Goal: Task Accomplishment & Management: Use online tool/utility

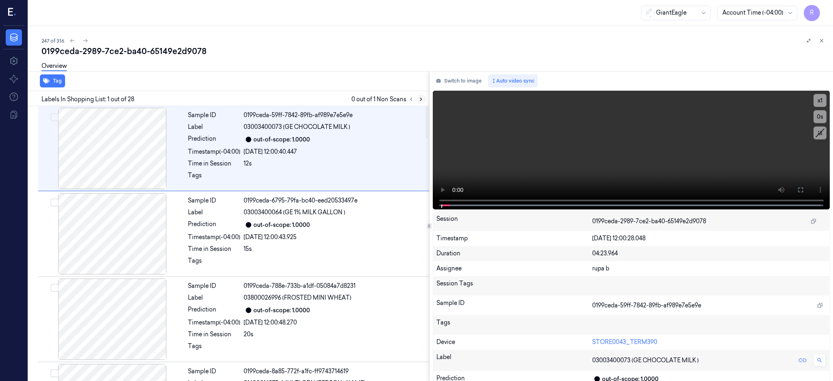
click at [426, 95] on button at bounding box center [421, 99] width 10 height 10
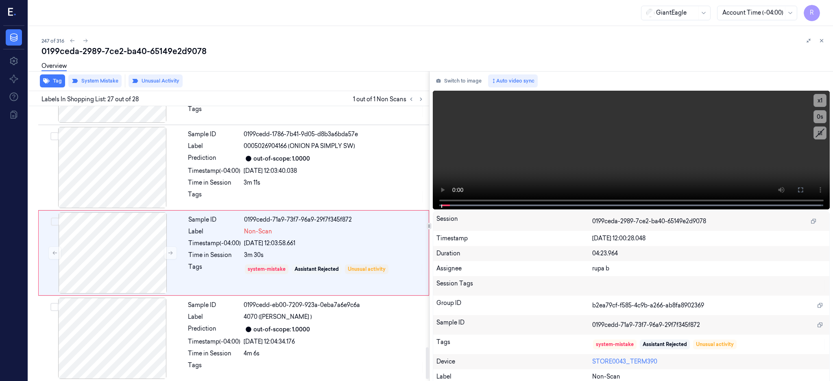
scroll to position [2120, 0]
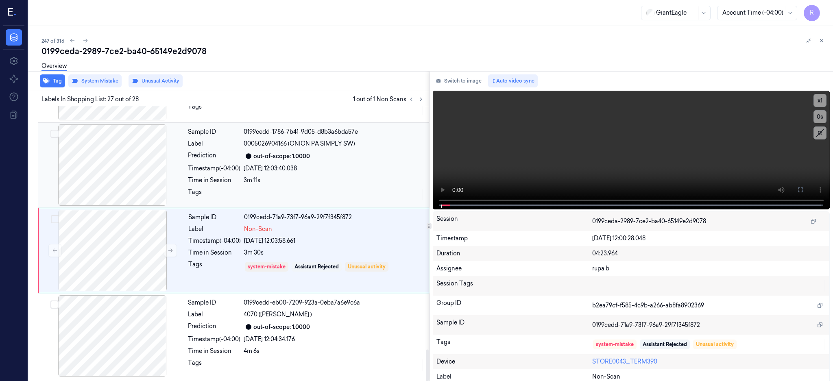
click at [119, 186] on div at bounding box center [112, 164] width 145 height 81
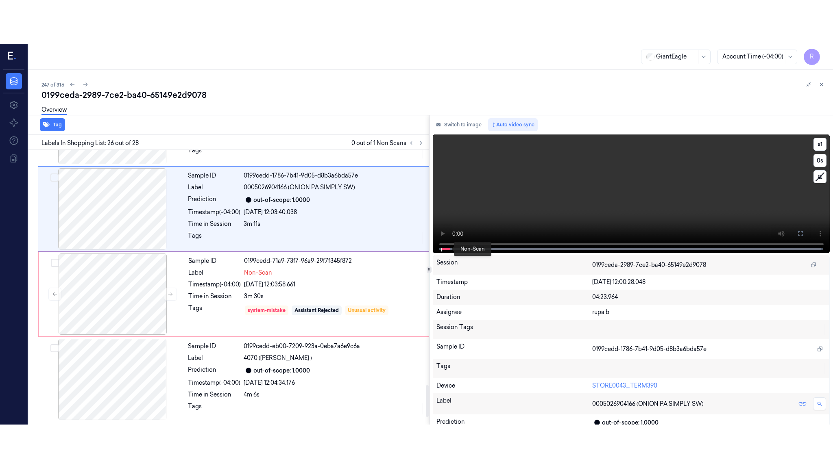
scroll to position [2041, 0]
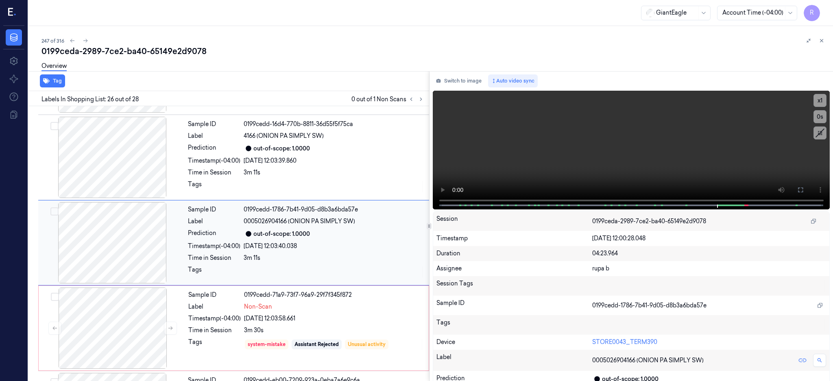
click at [129, 242] on div at bounding box center [112, 242] width 145 height 81
click at [807, 196] on button at bounding box center [800, 189] width 13 height 13
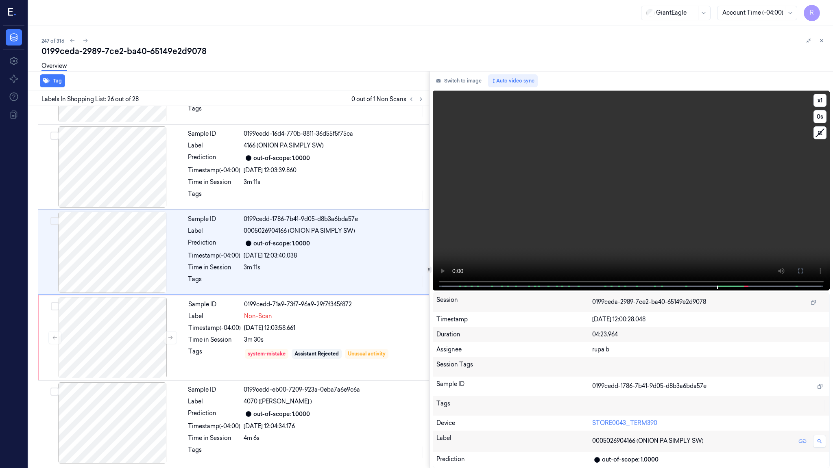
scroll to position [2033, 0]
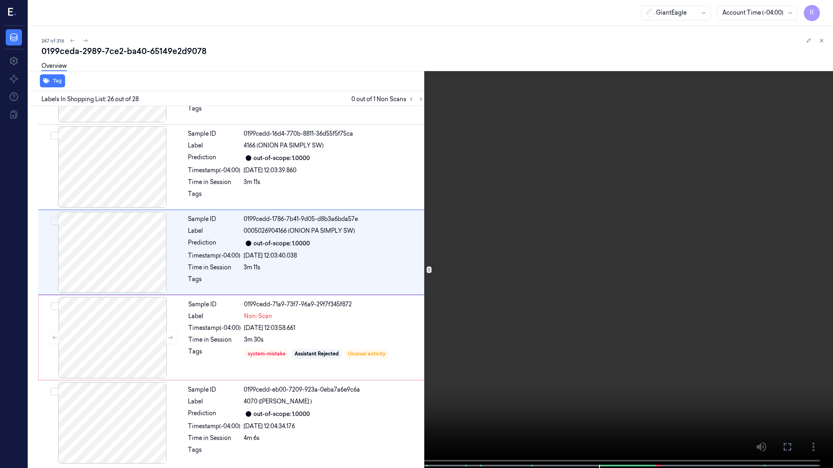
click at [590, 249] on video at bounding box center [416, 235] width 833 height 470
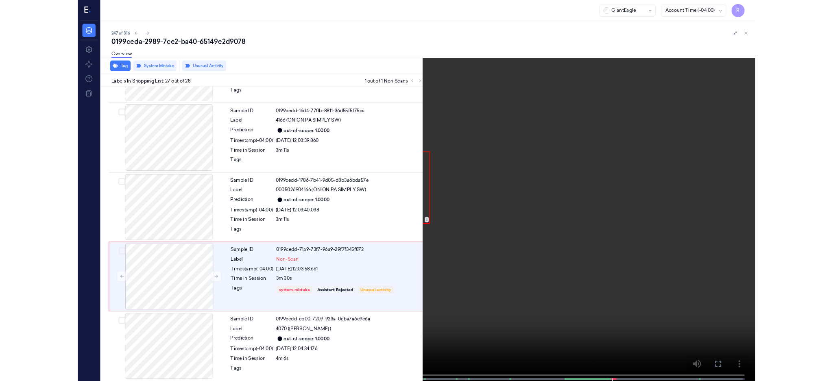
scroll to position [2032, 0]
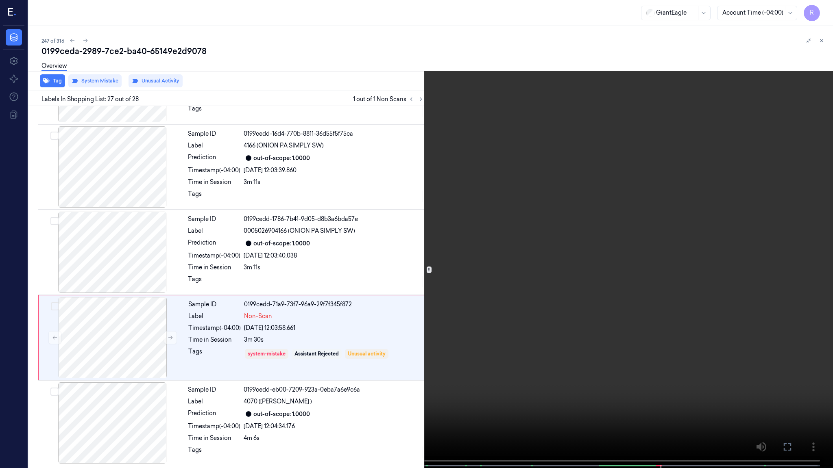
click at [331, 243] on video at bounding box center [416, 235] width 833 height 470
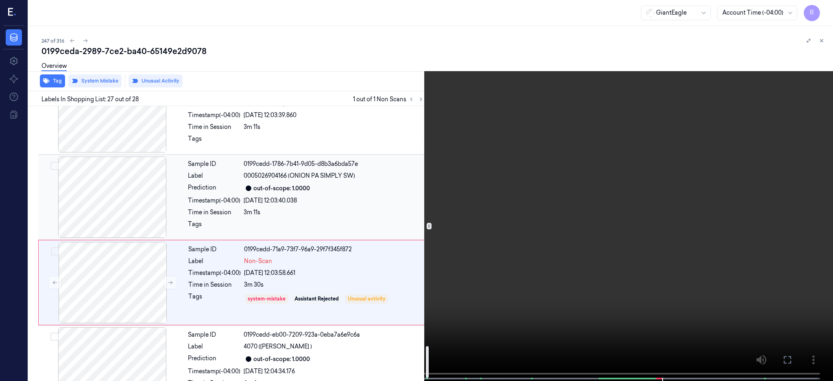
scroll to position [2119, 0]
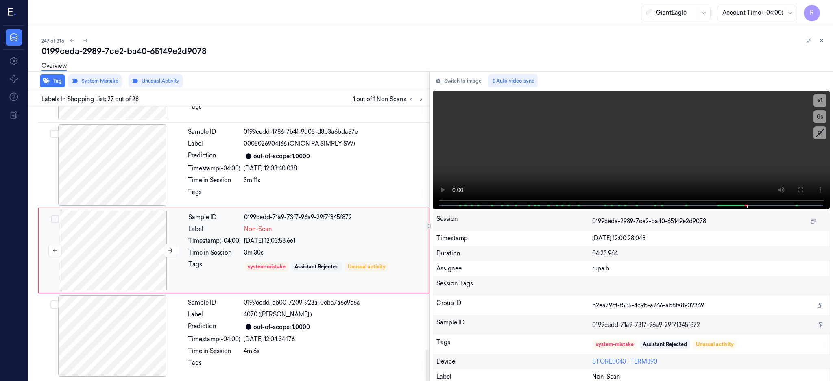
click at [111, 265] on div at bounding box center [112, 250] width 145 height 81
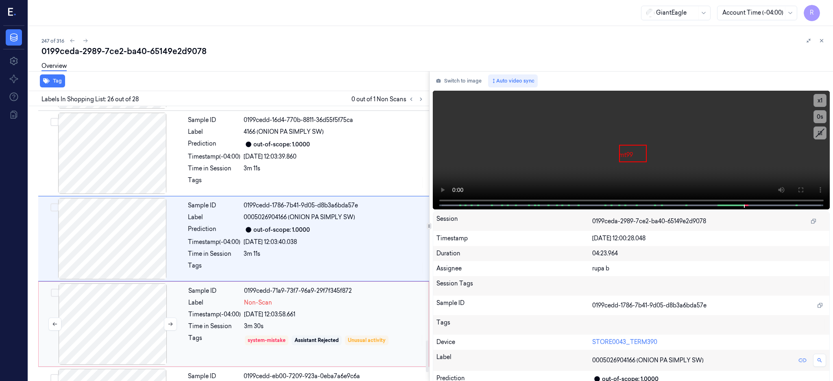
scroll to position [2041, 0]
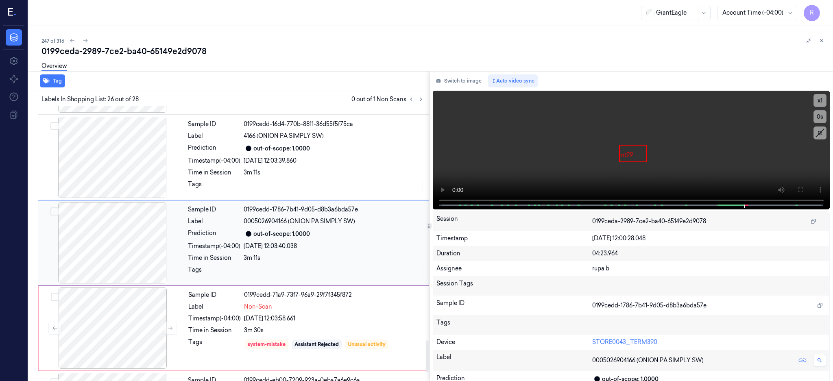
click at [122, 263] on div at bounding box center [112, 242] width 145 height 81
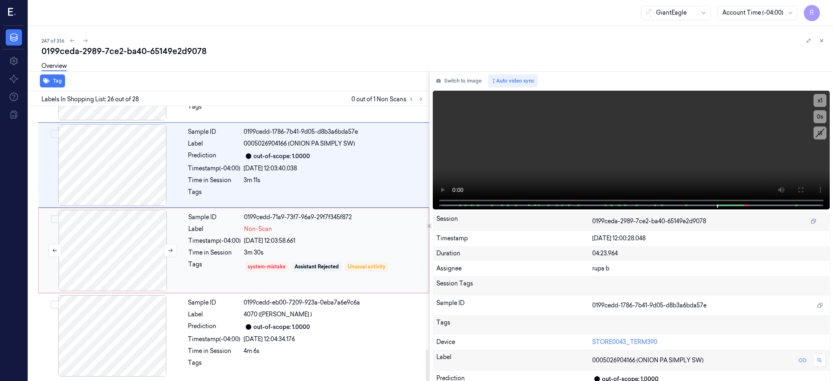
click at [155, 252] on div at bounding box center [112, 250] width 145 height 81
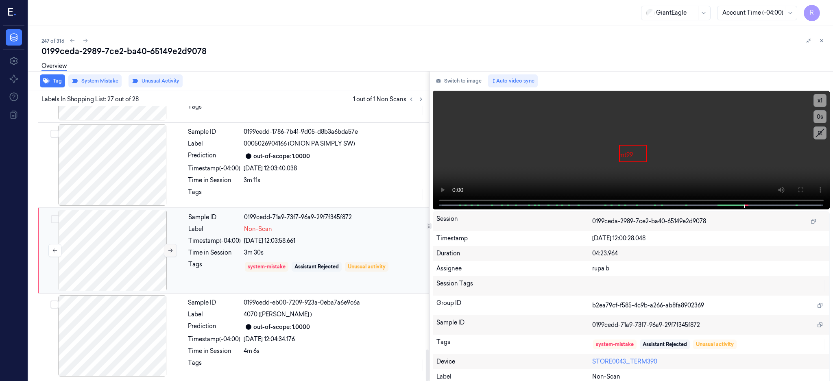
scroll to position [2120, 0]
click at [169, 254] on button at bounding box center [170, 250] width 13 height 13
click at [129, 349] on div at bounding box center [112, 335] width 145 height 81
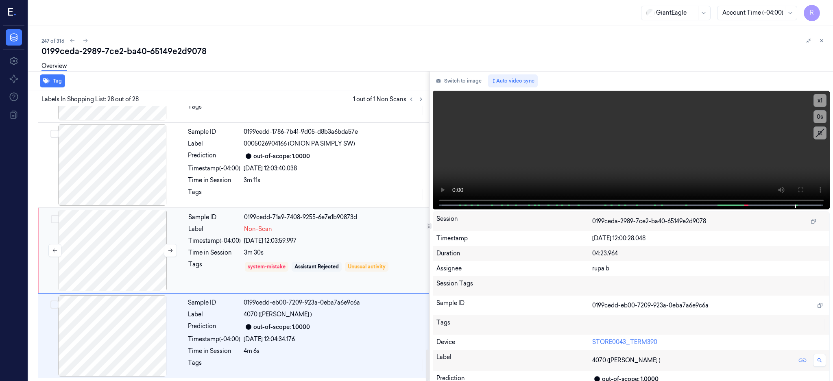
click at [103, 253] on div at bounding box center [112, 250] width 145 height 81
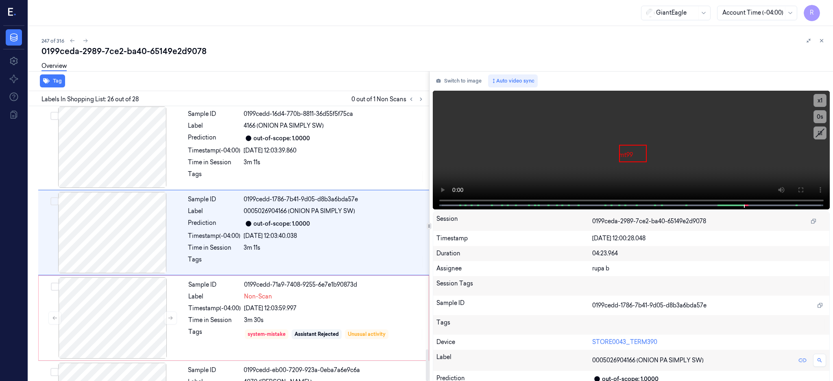
scroll to position [2041, 0]
